Goal: Information Seeking & Learning: Check status

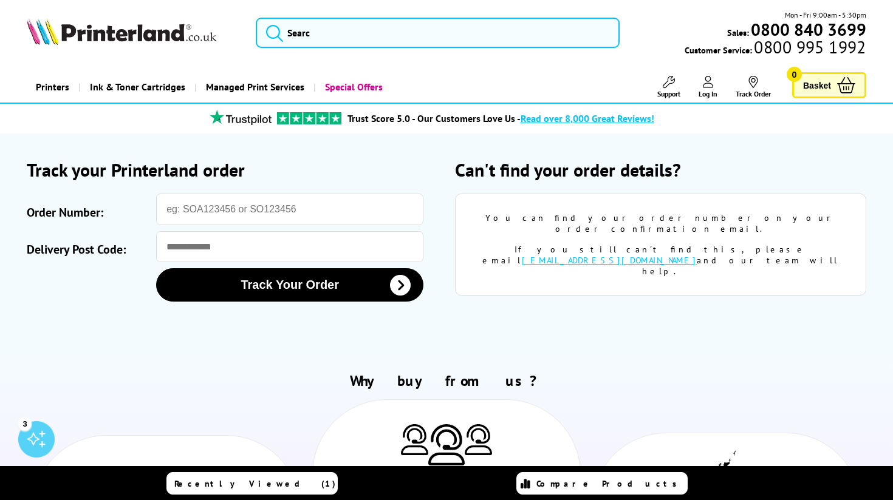
click at [268, 176] on h2 "Track your Printerland order" at bounding box center [232, 170] width 411 height 24
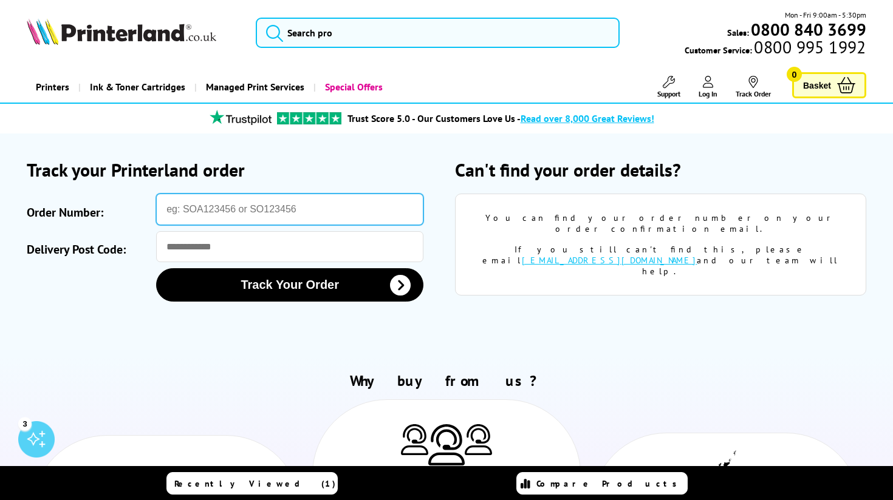
click at [258, 214] on input "Order Number:" at bounding box center [289, 210] width 267 height 32
paste input "SOA2970692"
type input "SOA2970692"
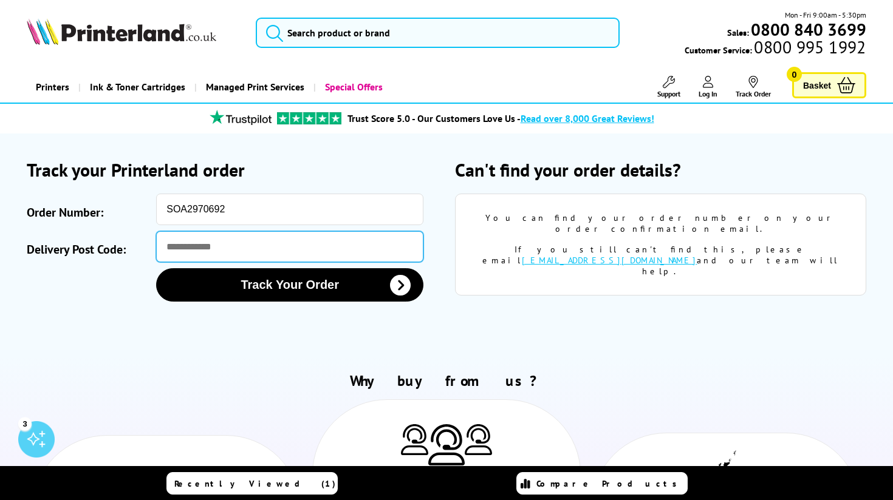
click at [240, 236] on input "Delivery Post Code:" at bounding box center [289, 246] width 267 height 31
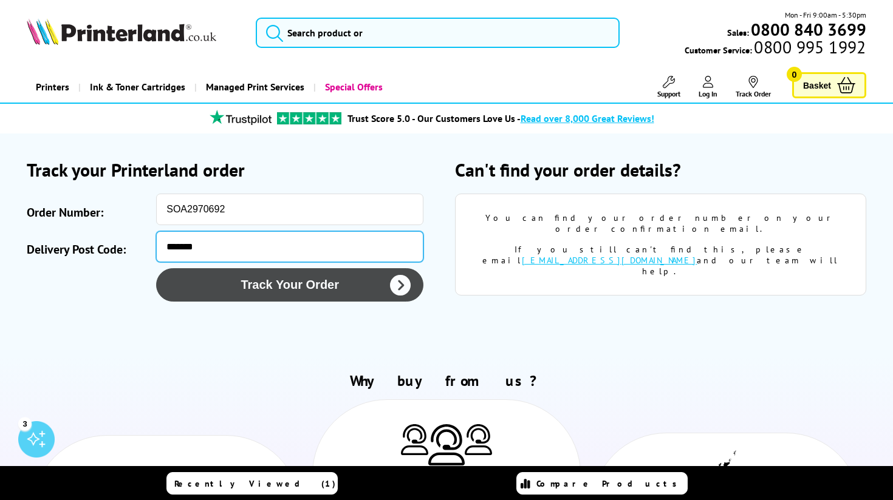
type input "*******"
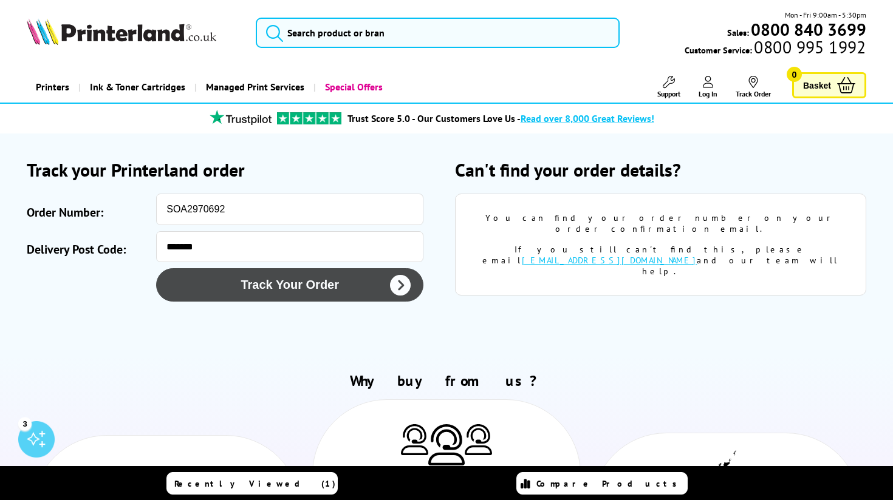
click at [273, 296] on button "Track Your Order" at bounding box center [289, 284] width 267 height 33
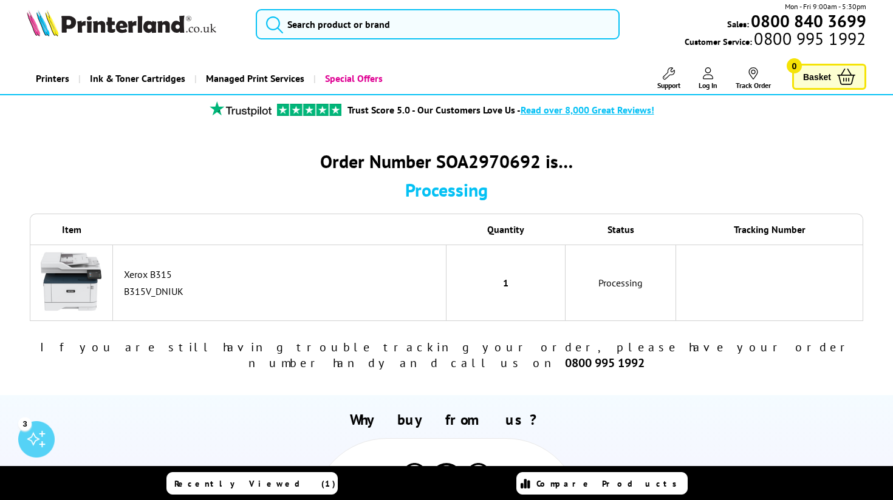
scroll to position [12, 0]
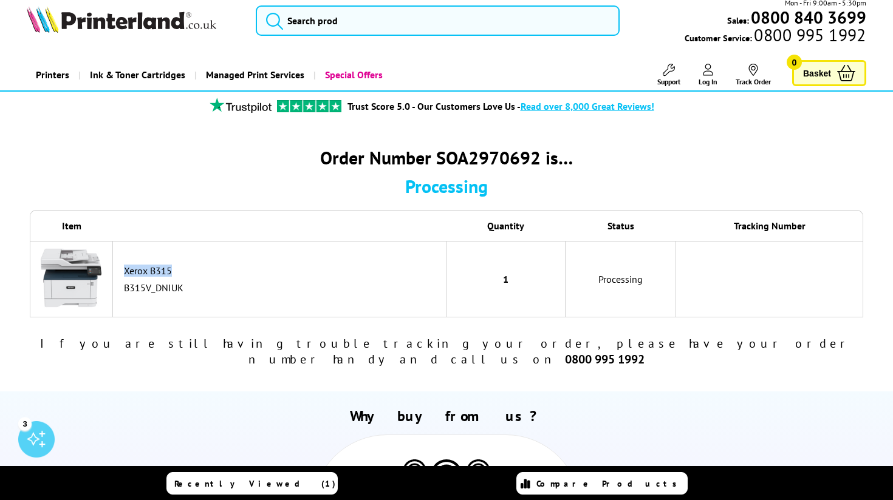
drag, startPoint x: 172, startPoint y: 270, endPoint x: 123, endPoint y: 273, distance: 49.3
click at [123, 273] on td "Xerox B315 B315V_DNIUK" at bounding box center [279, 279] width 333 height 77
copy div "Xerox B315"
